Goal: Information Seeking & Learning: Learn about a topic

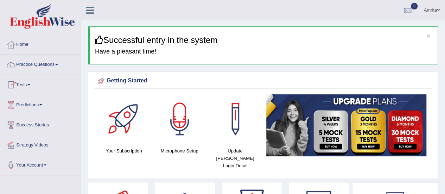
click at [429, 7] on link "Amrita" at bounding box center [431, 9] width 27 height 18
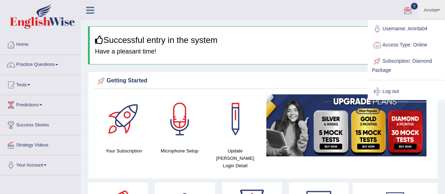
click at [308, 16] on ul "Amrita Toggle navigation Username: Amrita04 Access Type: Online Subscription: D…" at bounding box center [317, 10] width 255 height 20
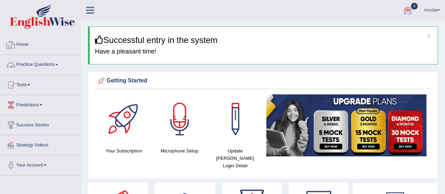
click at [42, 64] on link "Practice Questions" at bounding box center [40, 64] width 80 height 18
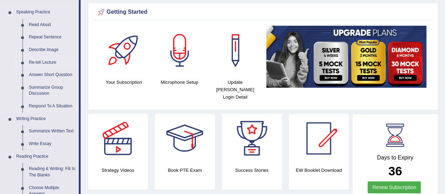
scroll to position [70, 0]
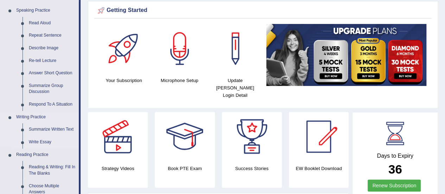
click at [47, 141] on link "Write Essay" at bounding box center [52, 142] width 53 height 13
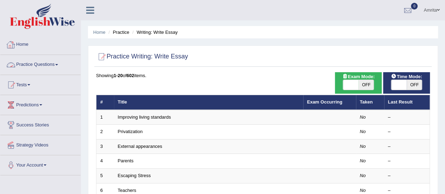
click at [29, 64] on link "Practice Questions" at bounding box center [40, 64] width 80 height 18
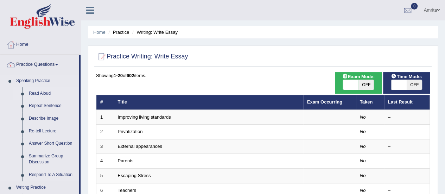
click at [45, 94] on link "Read Aloud" at bounding box center [52, 93] width 53 height 13
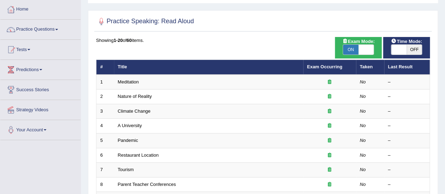
click at [414, 47] on span "OFF" at bounding box center [414, 50] width 15 height 10
checkbox input "true"
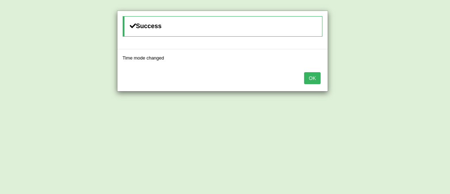
click at [313, 81] on button "OK" at bounding box center [312, 78] width 16 height 12
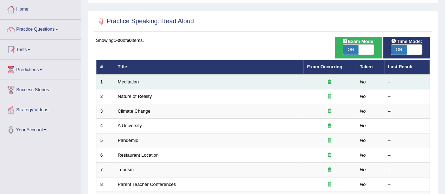
click at [121, 81] on link "Meditation" at bounding box center [128, 81] width 21 height 5
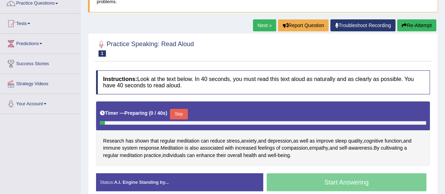
scroll to position [70, 0]
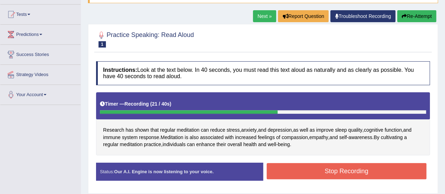
click at [414, 13] on button "Re-Attempt" at bounding box center [416, 16] width 39 height 12
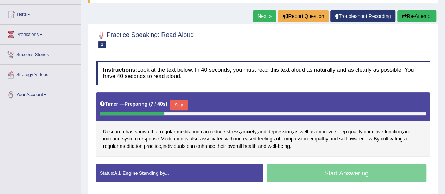
click at [290, 172] on div "Start Answering" at bounding box center [346, 174] width 167 height 20
click at [322, 173] on div "Start Answering" at bounding box center [346, 174] width 167 height 20
drag, startPoint x: 181, startPoint y: 100, endPoint x: 196, endPoint y: 113, distance: 19.2
click at [182, 100] on button "Skip" at bounding box center [182, 105] width 18 height 11
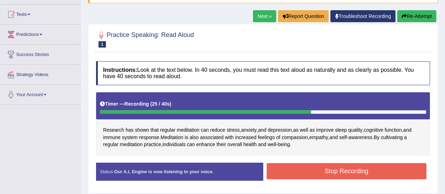
click at [405, 174] on button "Stop Recording" at bounding box center [347, 171] width 160 height 16
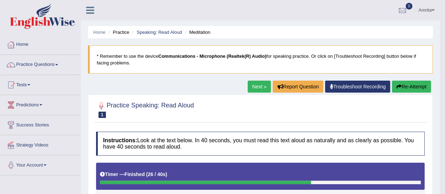
click at [43, 65] on link "Practice Questions" at bounding box center [40, 64] width 80 height 18
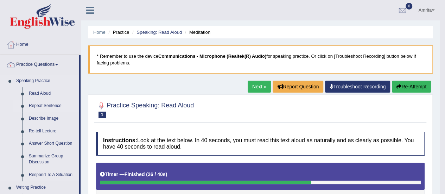
click at [33, 106] on link "Repeat Sentence" at bounding box center [52, 106] width 53 height 13
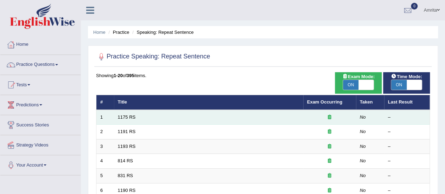
scroll to position [35, 0]
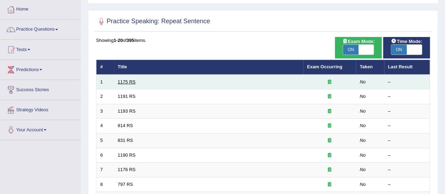
click at [126, 81] on link "1175 RS" at bounding box center [127, 81] width 18 height 5
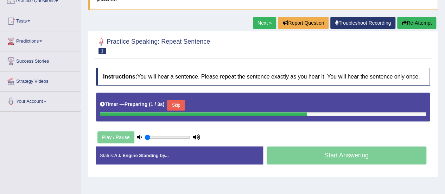
scroll to position [70, 0]
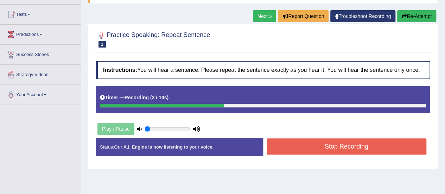
click at [317, 150] on button "Stop Recording" at bounding box center [347, 146] width 160 height 16
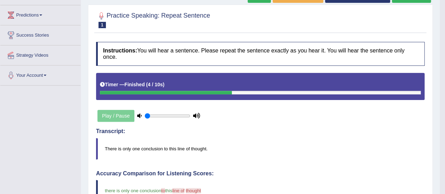
scroll to position [0, 0]
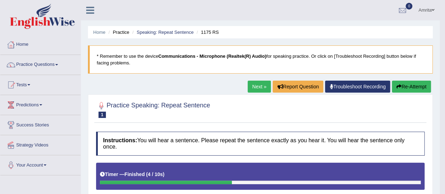
click at [256, 89] on link "Next »" at bounding box center [259, 87] width 23 height 12
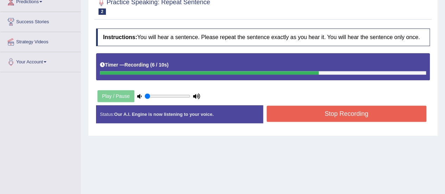
scroll to position [106, 0]
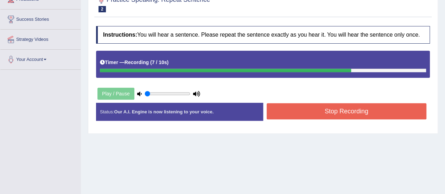
click at [305, 112] on button "Stop Recording" at bounding box center [347, 111] width 160 height 16
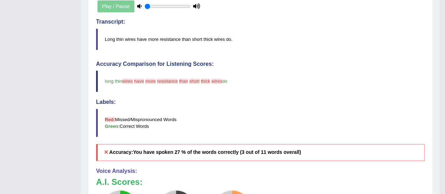
scroll to position [246, 0]
